Goal: Information Seeking & Learning: Learn about a topic

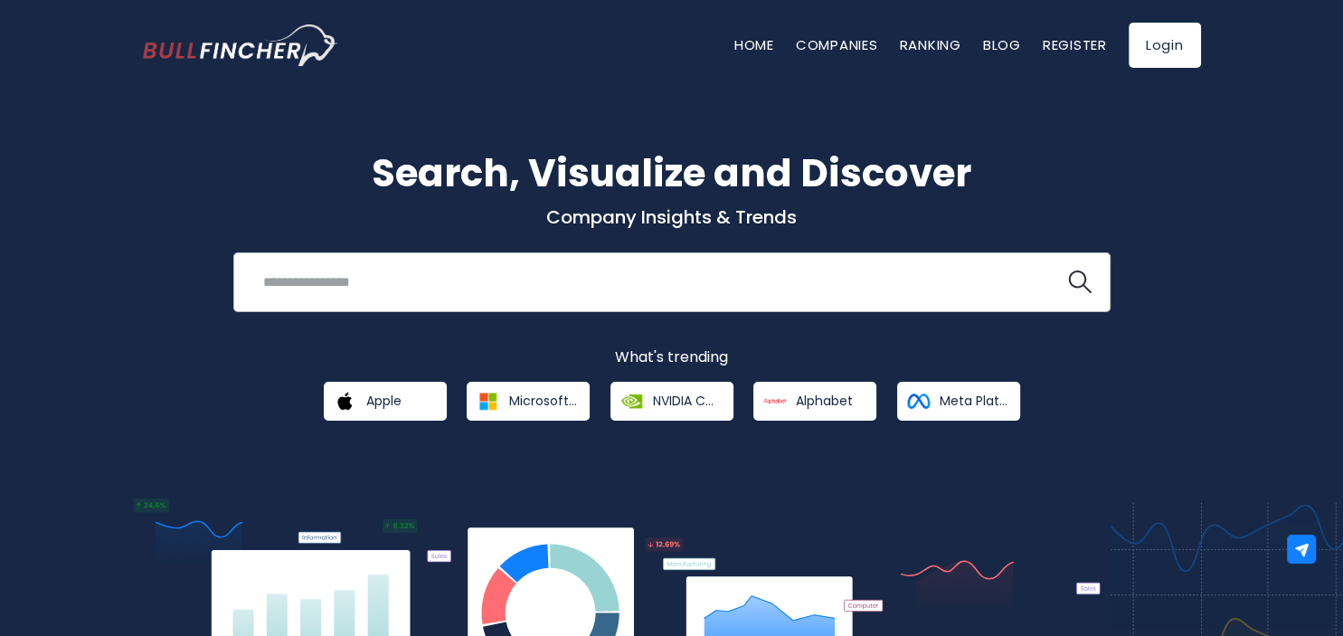
click at [475, 275] on input "search" at bounding box center [649, 281] width 794 height 33
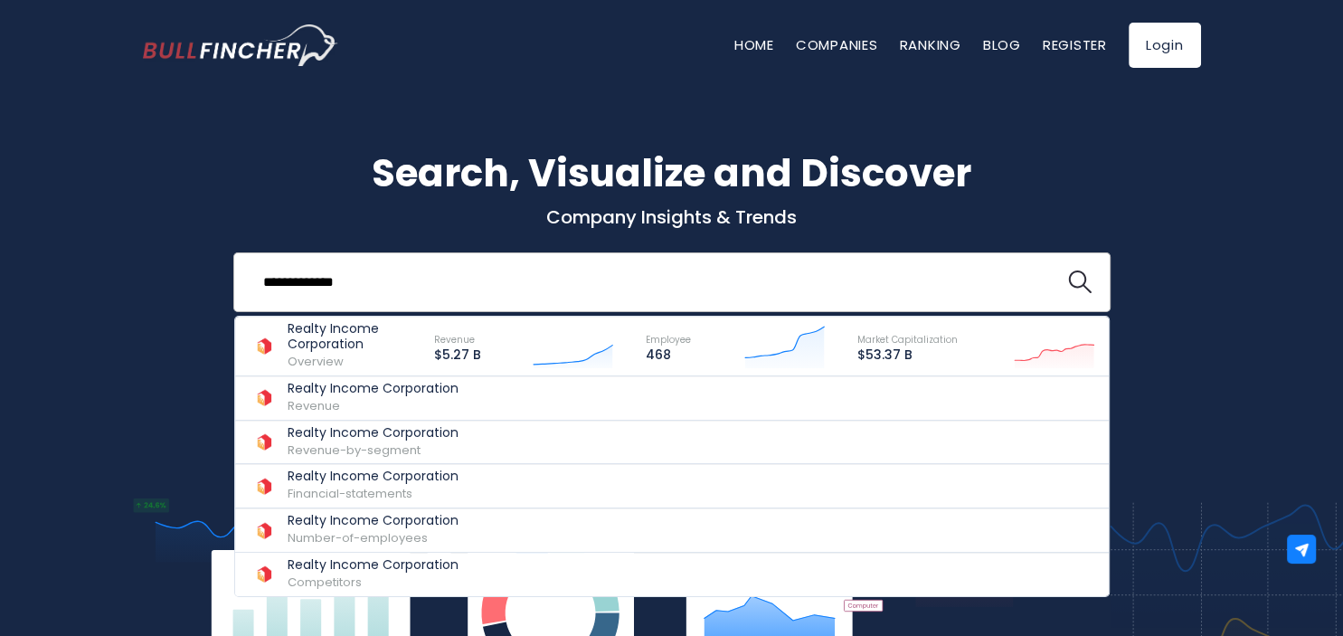
type input "**********"
click at [1068, 270] on button at bounding box center [1080, 282] width 24 height 24
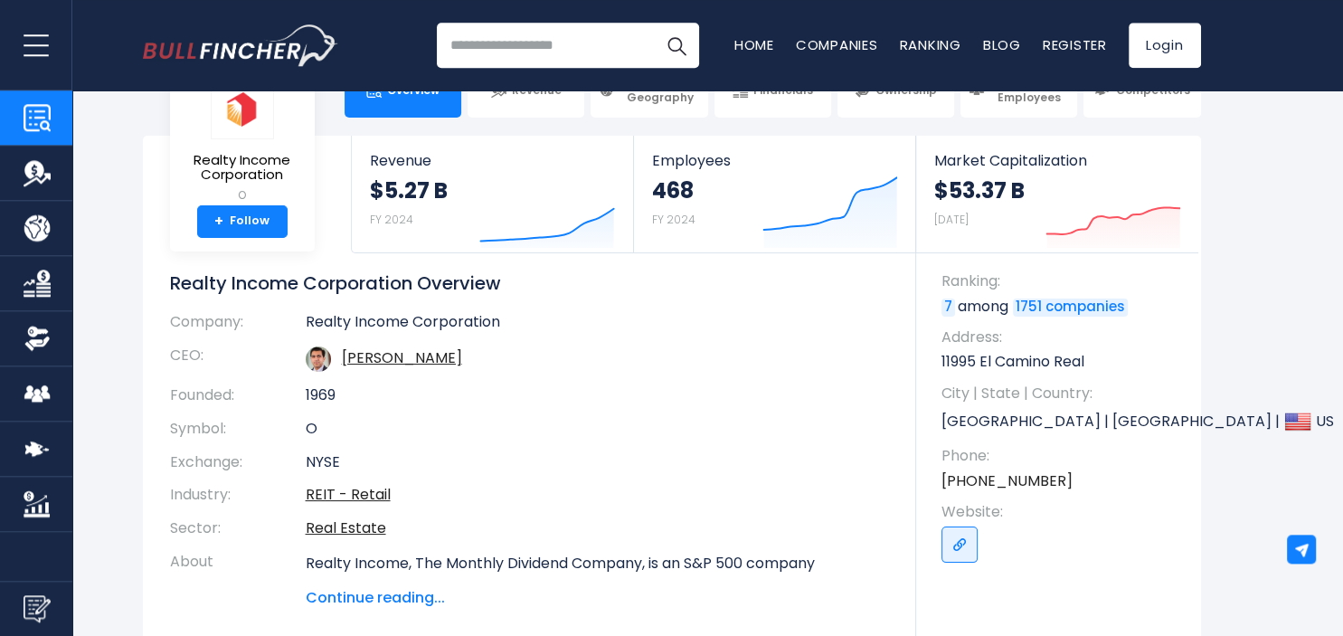
scroll to position [95, 0]
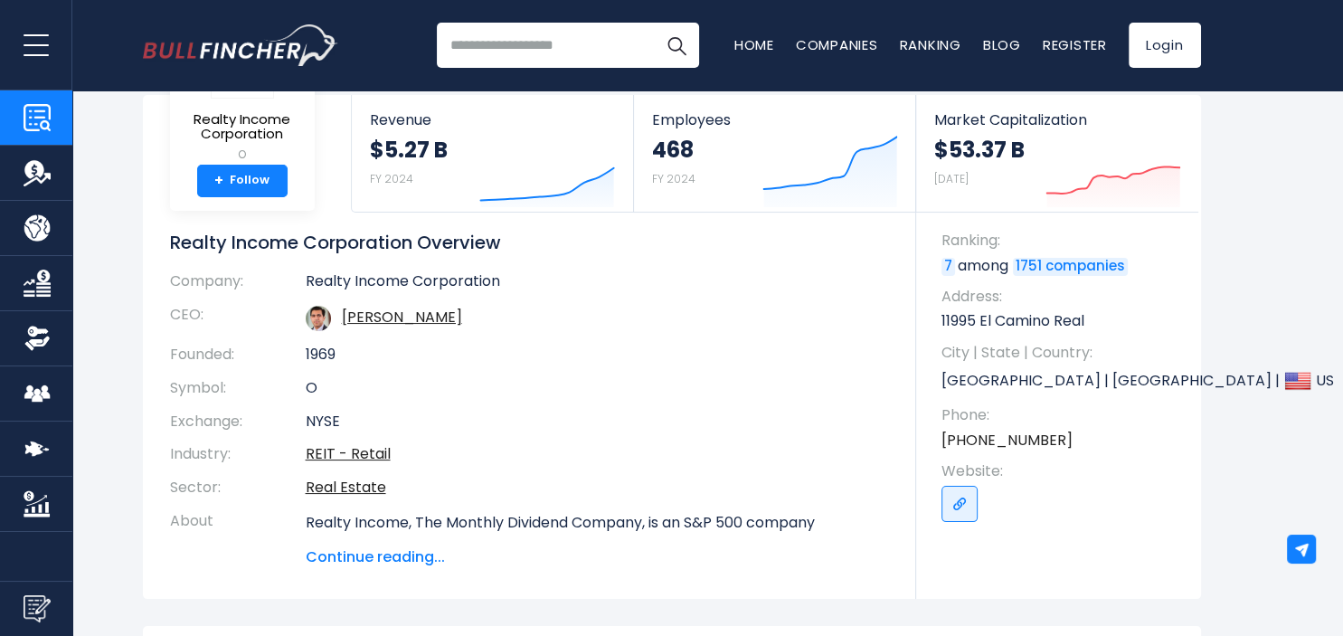
click at [401, 555] on span "Continue reading..." at bounding box center [597, 557] width 583 height 22
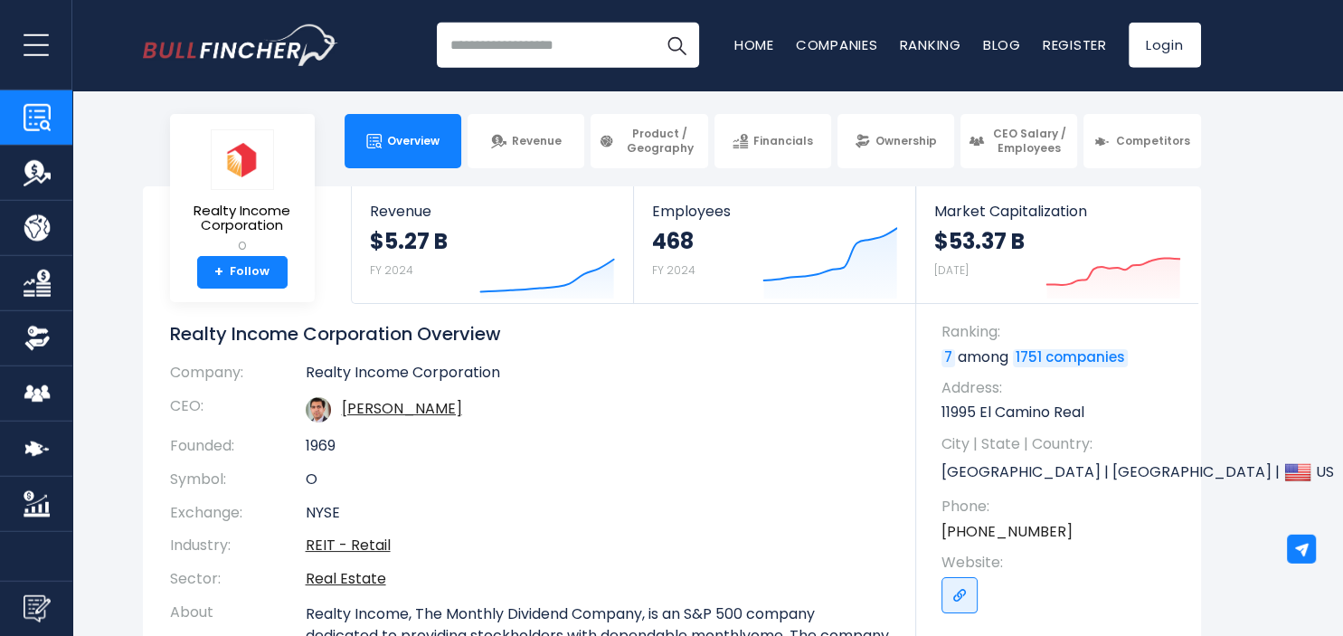
scroll to position [0, 0]
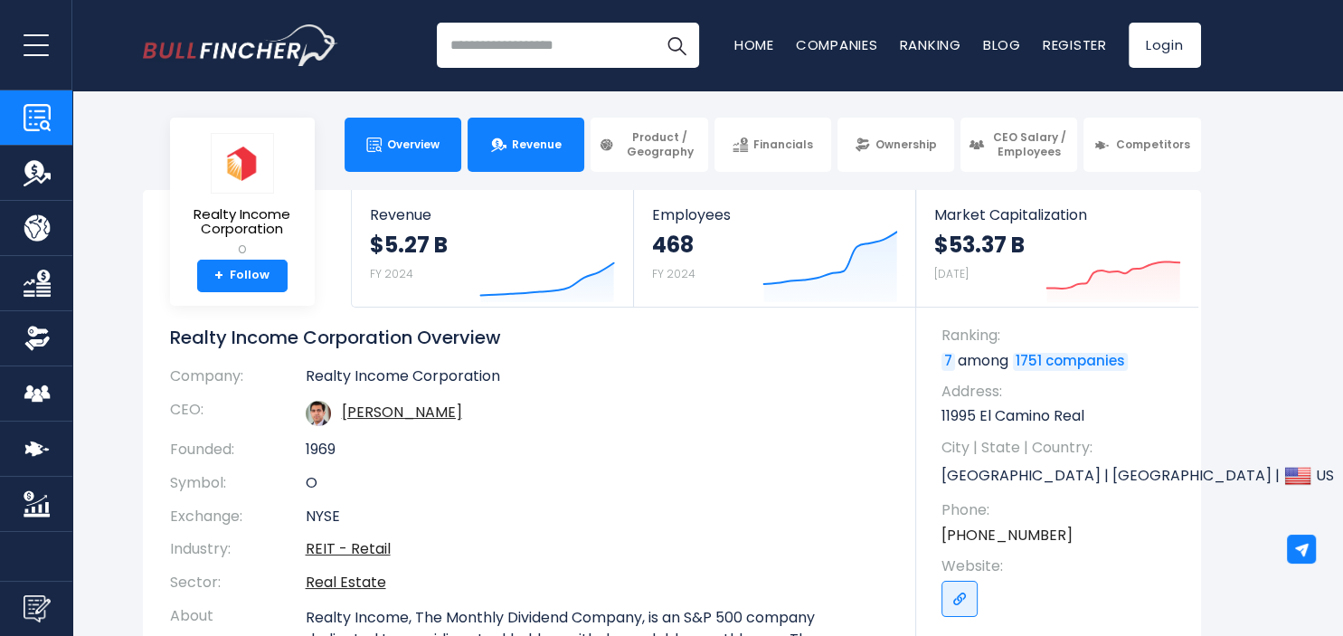
click at [530, 154] on link "Revenue" at bounding box center [525, 145] width 117 height 54
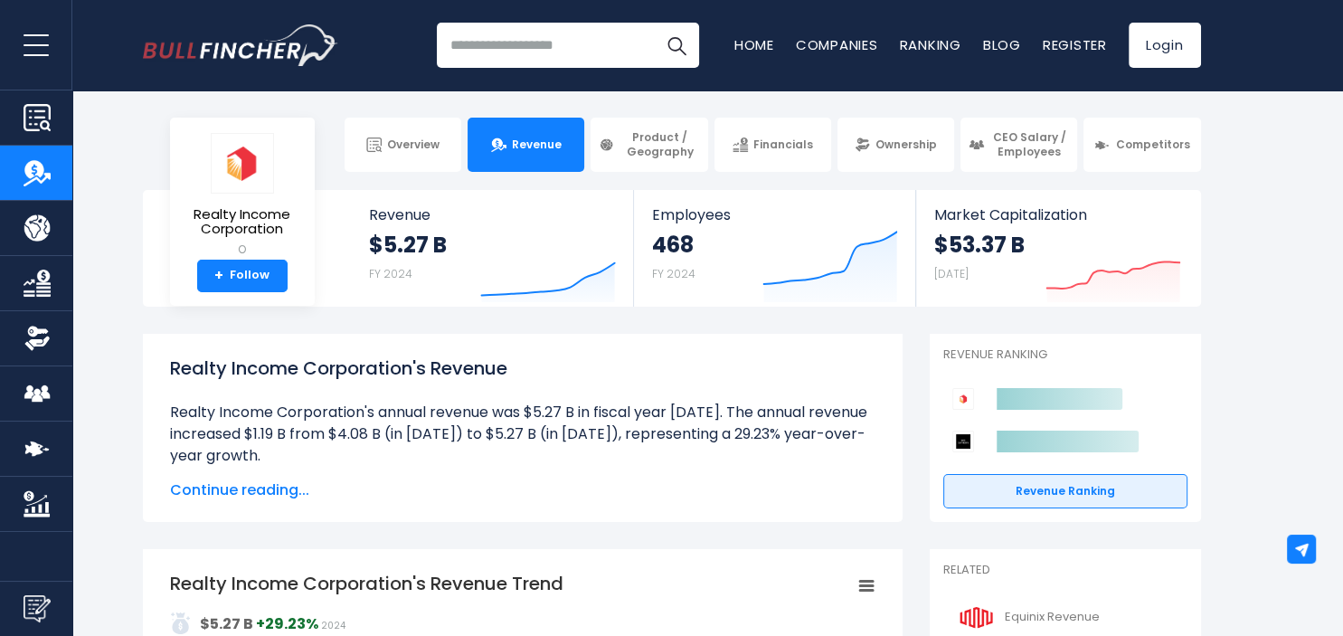
click at [222, 492] on span "Continue reading..." at bounding box center [522, 490] width 705 height 22
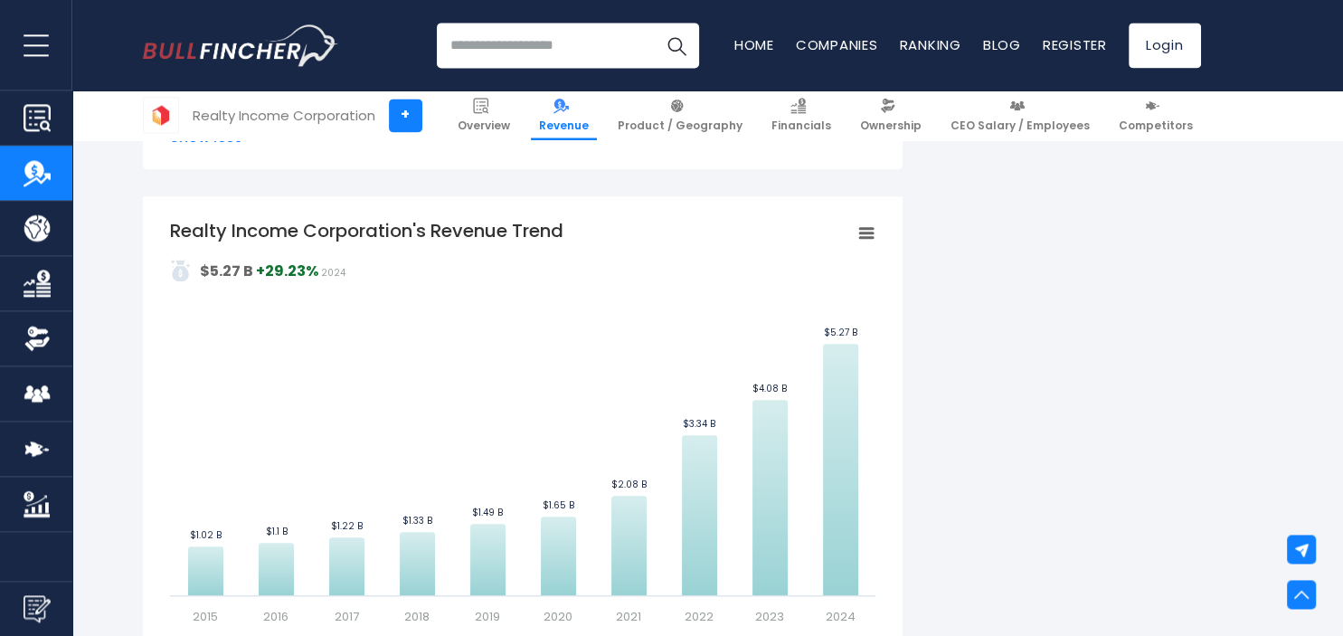
scroll to position [763, 0]
